Goal: Information Seeking & Learning: Learn about a topic

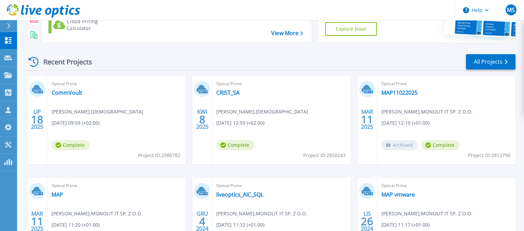
scroll to position [36, 0]
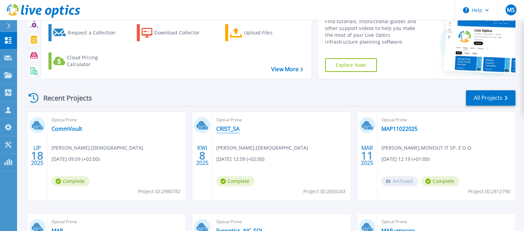
click at [226, 129] on link "CRIST_SA" at bounding box center [227, 129] width 23 height 7
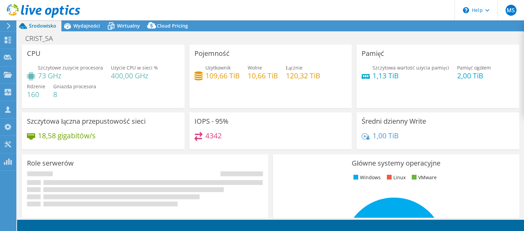
select select "EULondon"
select select "EUR"
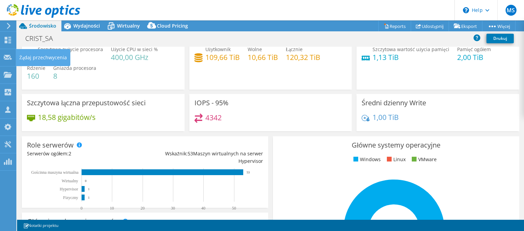
scroll to position [33, 0]
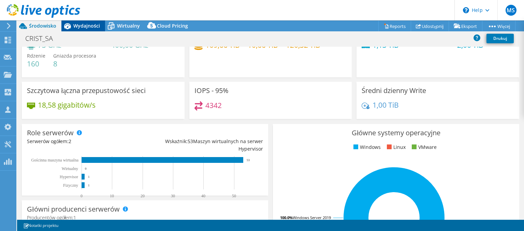
click at [74, 26] on span "Wydajności" at bounding box center [86, 26] width 27 height 6
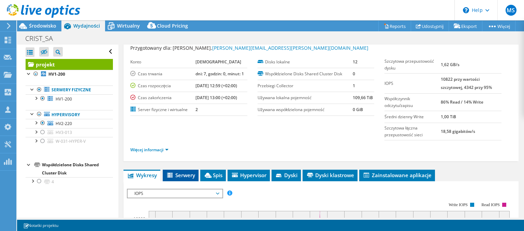
scroll to position [66, 0]
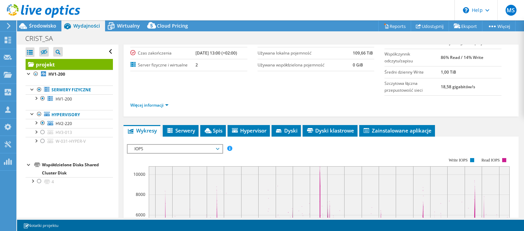
click at [216, 146] on span "IOPS" at bounding box center [175, 149] width 88 height 8
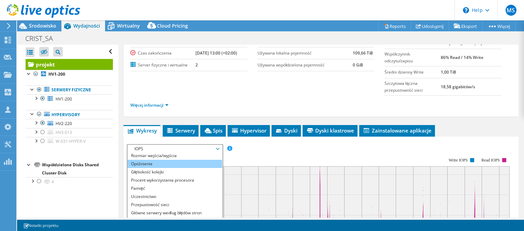
scroll to position [25, 0]
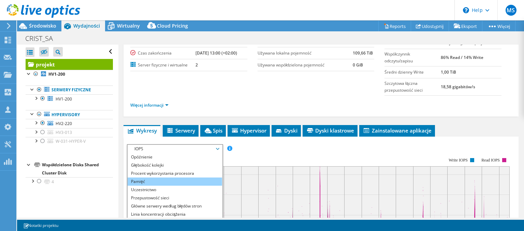
click at [139, 182] on li "Pamięć" at bounding box center [175, 182] width 95 height 8
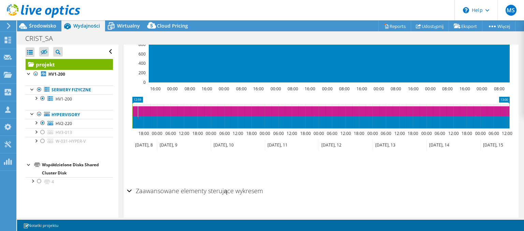
scroll to position [271, 0]
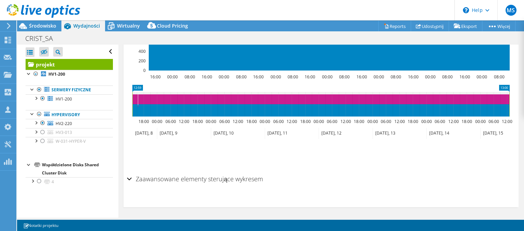
click at [130, 174] on div "Zaawansowane elementy sterujące wykresem" at bounding box center [321, 179] width 388 height 15
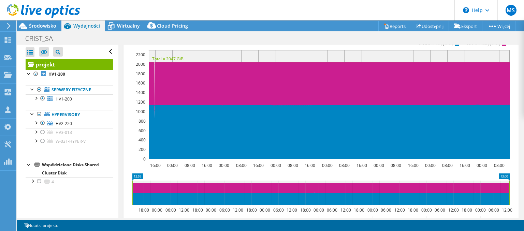
scroll to position [167, 0]
